Goal: Task Accomplishment & Management: Use online tool/utility

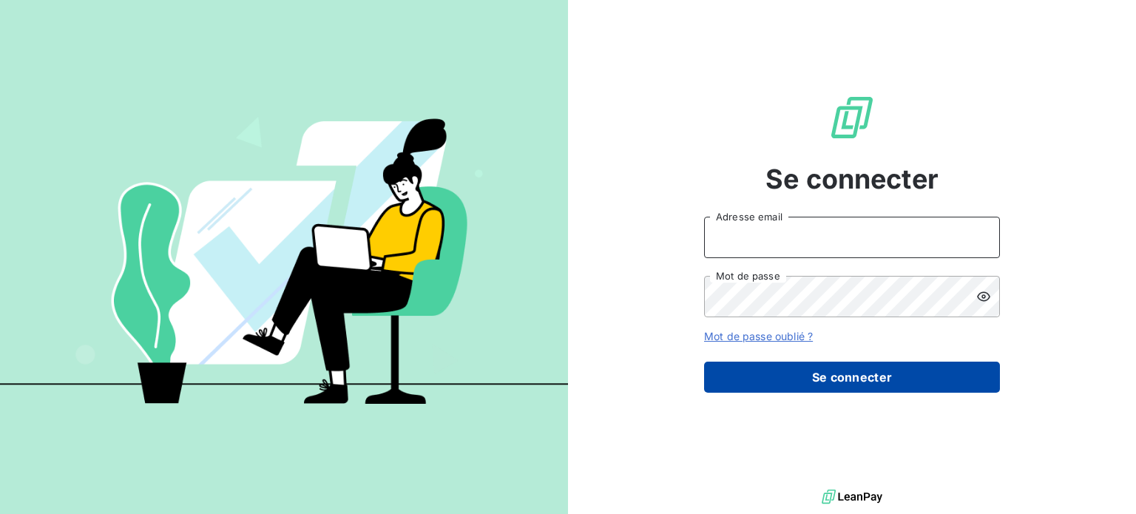
type input "[EMAIL_ADDRESS][DOMAIN_NAME]"
click at [857, 371] on button "Se connecter" at bounding box center [852, 377] width 296 height 31
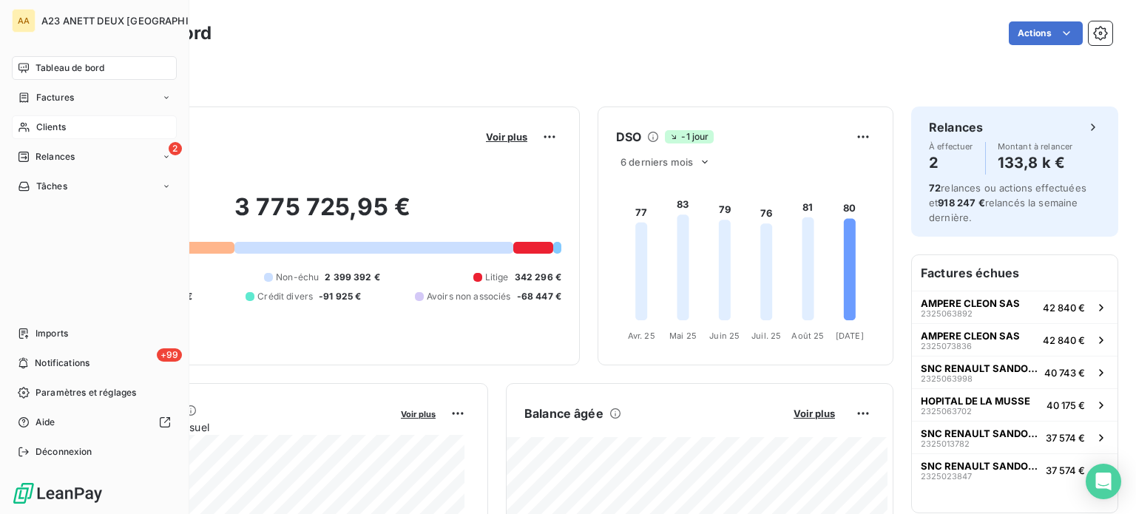
click at [43, 124] on span "Clients" at bounding box center [51, 127] width 30 height 13
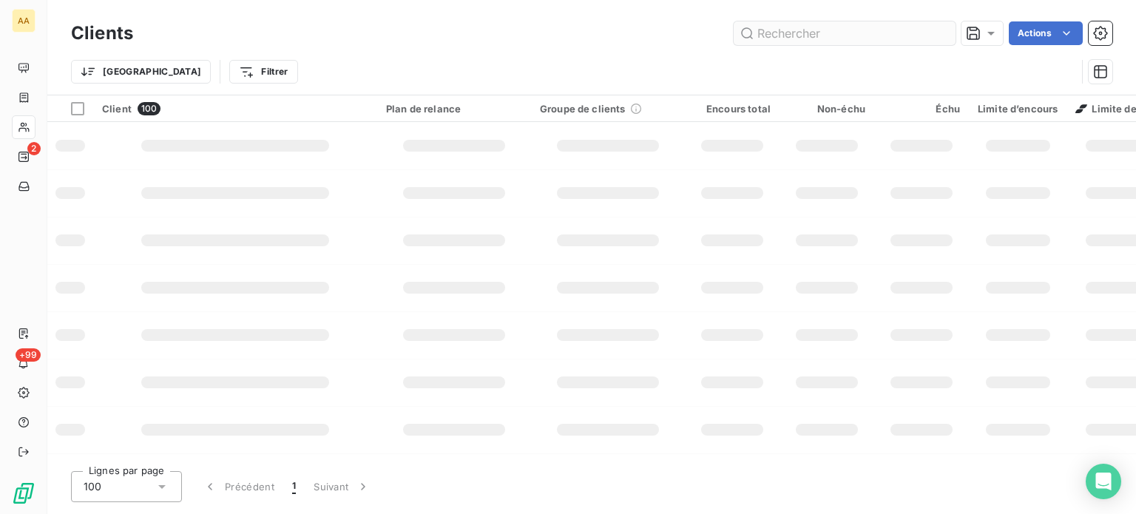
click at [871, 41] on input "text" at bounding box center [845, 33] width 222 height 24
click at [874, 28] on input "text" at bounding box center [845, 33] width 222 height 24
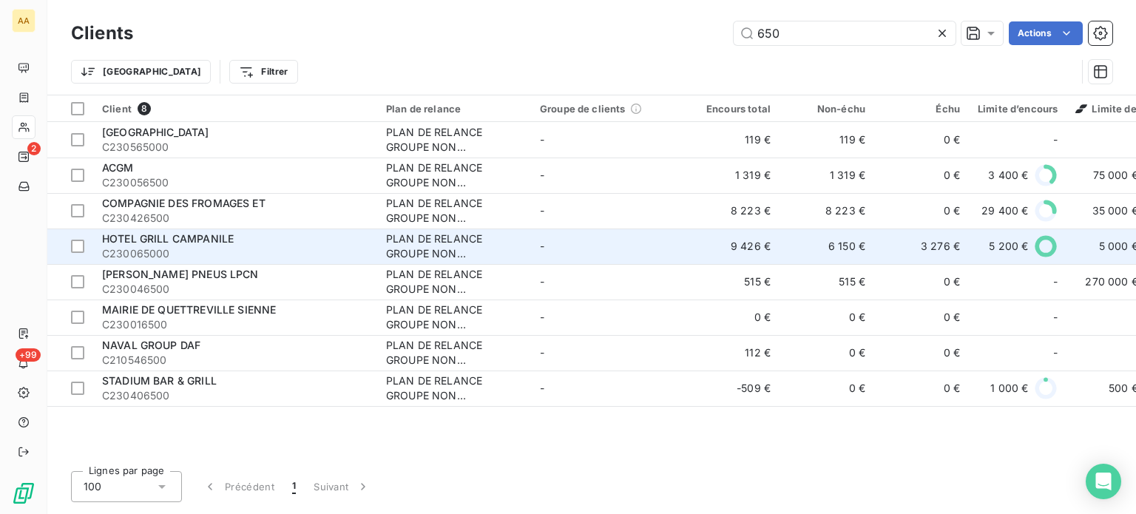
type input "650"
click at [212, 242] on span "HOTEL GRILL CAMPANILE" at bounding box center [168, 238] width 132 height 13
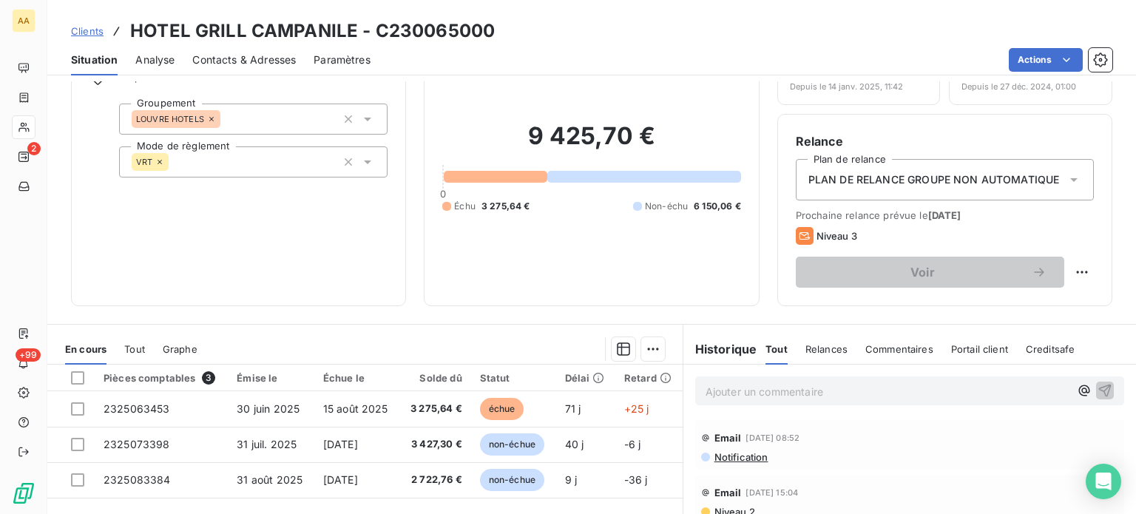
scroll to position [148, 0]
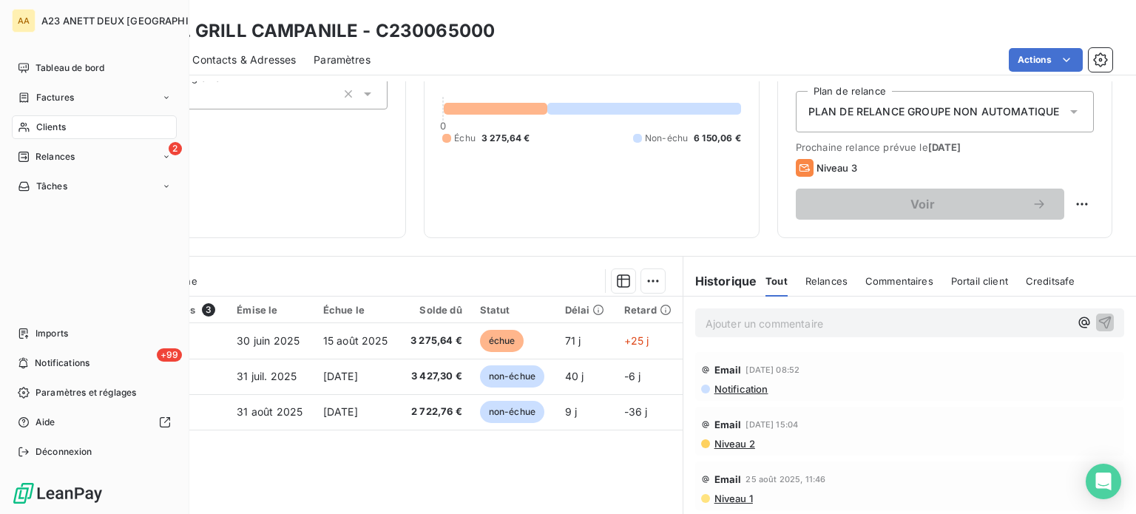
click at [53, 126] on span "Clients" at bounding box center [51, 127] width 30 height 13
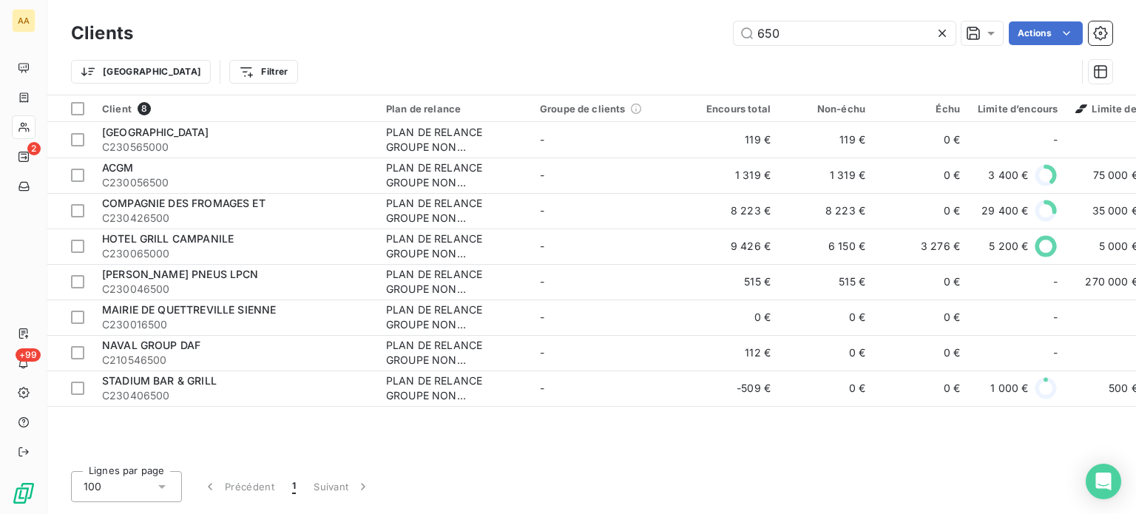
drag, startPoint x: 807, startPoint y: 37, endPoint x: 614, endPoint y: 28, distance: 193.3
click at [614, 28] on div "650 Actions" at bounding box center [632, 33] width 962 height 24
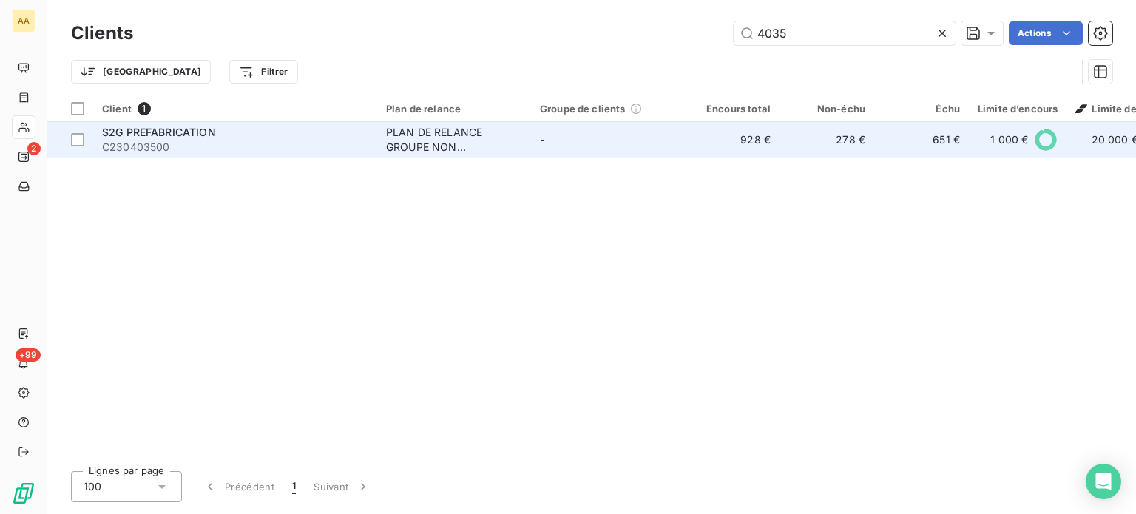
type input "4035"
click at [217, 147] on span "C230403500" at bounding box center [235, 147] width 266 height 15
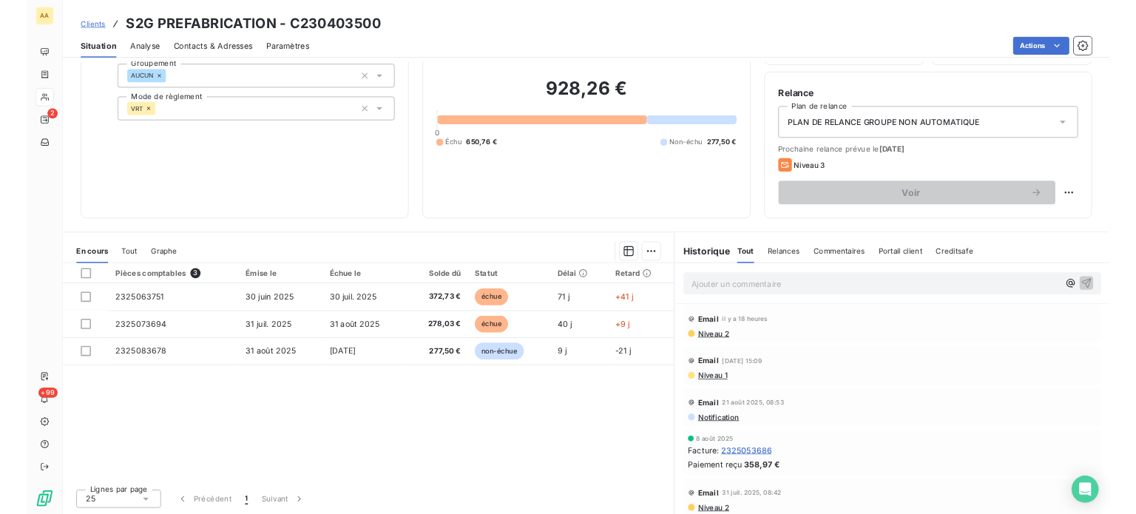
scroll to position [100, 0]
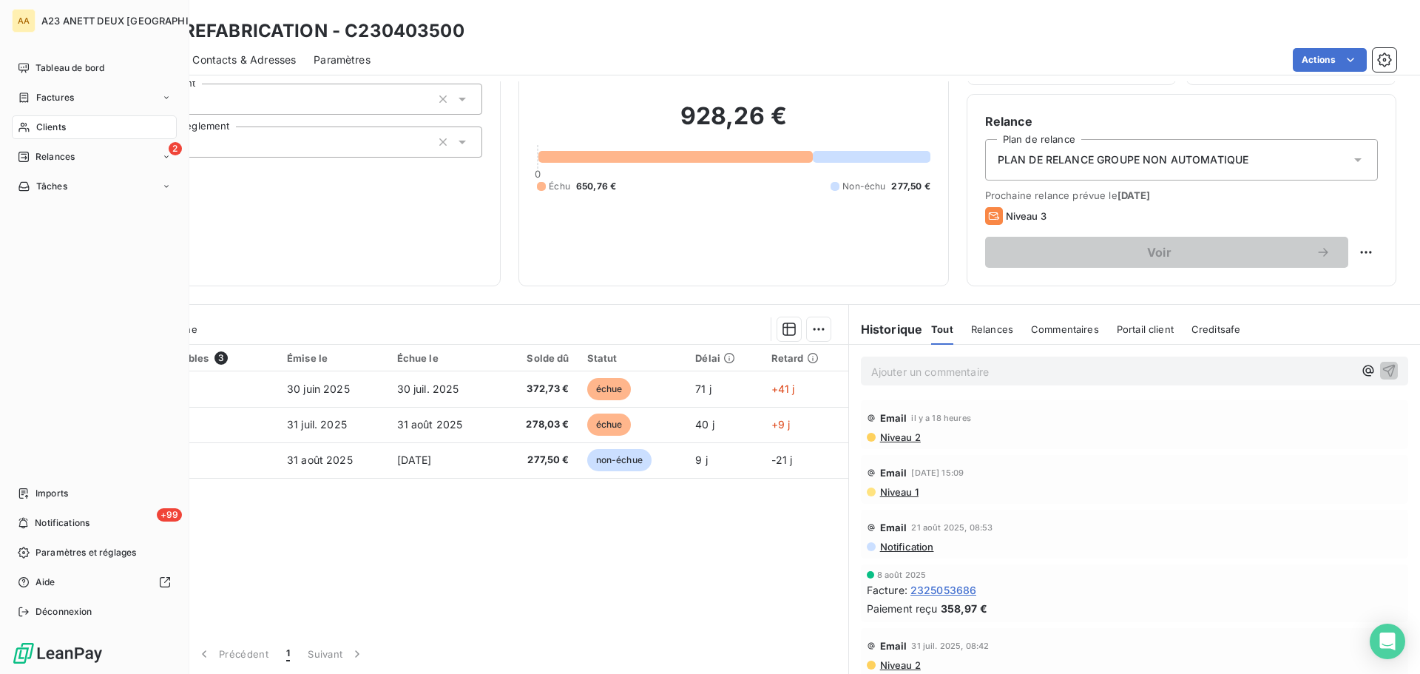
click at [64, 122] on span "Clients" at bounding box center [51, 127] width 30 height 13
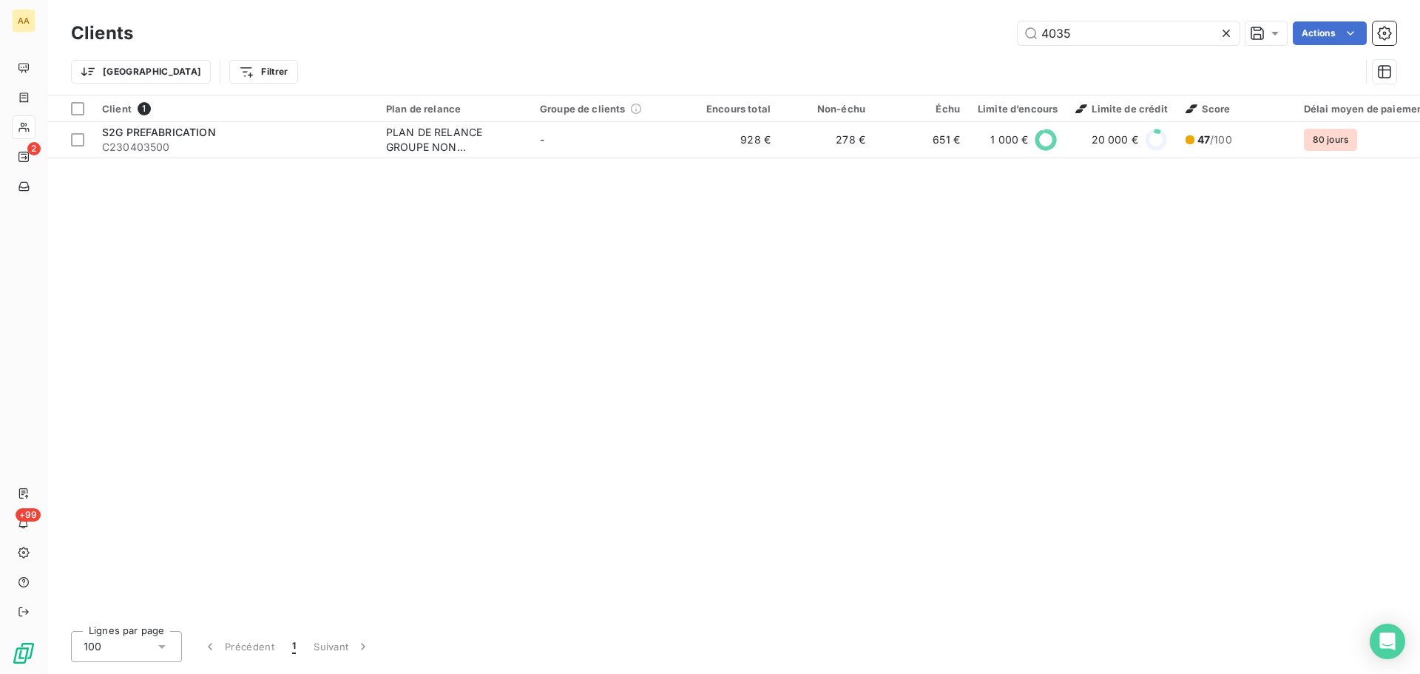
drag, startPoint x: 1087, startPoint y: 29, endPoint x: 866, endPoint y: 34, distance: 222.0
click at [866, 34] on div "4035 Actions" at bounding box center [774, 33] width 1246 height 24
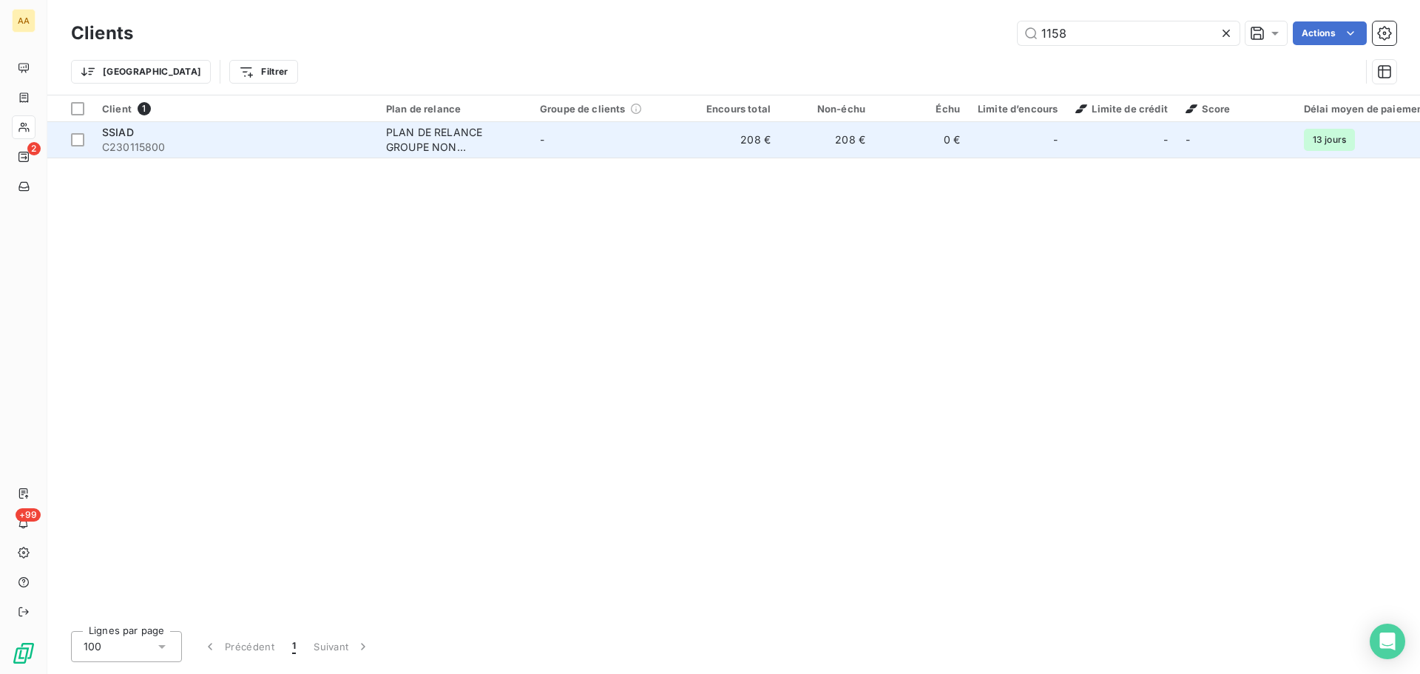
type input "1158"
click at [259, 152] on span "C230115800" at bounding box center [235, 147] width 266 height 15
